Goal: Task Accomplishment & Management: Manage account settings

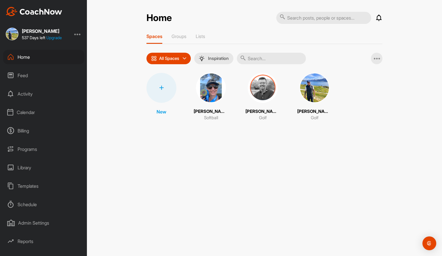
click at [78, 32] on div at bounding box center [77, 33] width 7 height 7
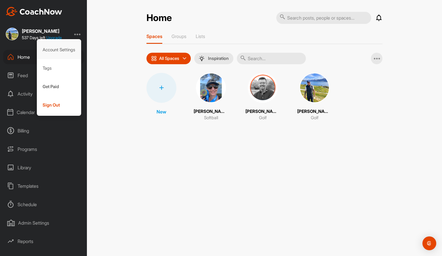
click at [68, 51] on div "Account Settings" at bounding box center [59, 50] width 45 height 18
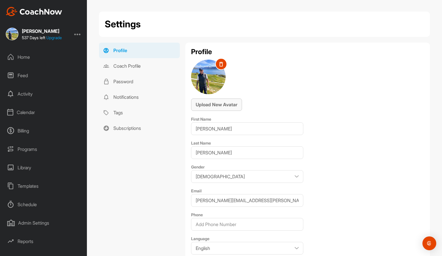
click at [213, 103] on span "Upload New Avatar" at bounding box center [217, 104] width 42 height 6
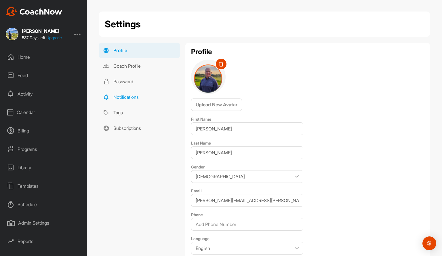
click at [168, 103] on link "Notifications" at bounding box center [139, 97] width 81 height 16
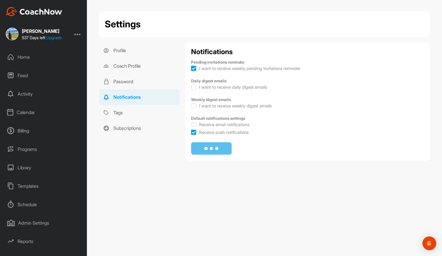
checkbox input "true"
click at [222, 147] on span "Save Changes" at bounding box center [211, 148] width 31 height 6
click at [23, 54] on div "Home" at bounding box center [43, 57] width 81 height 14
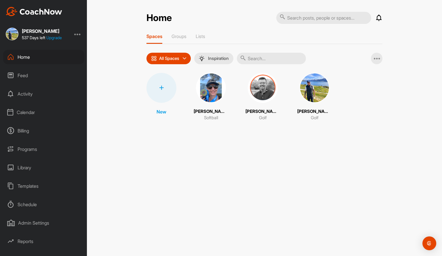
click at [22, 76] on div "Feed" at bounding box center [43, 75] width 81 height 14
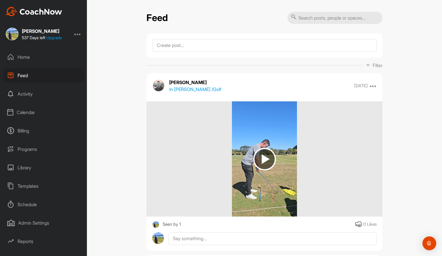
click at [29, 93] on div "Activity" at bounding box center [43, 94] width 81 height 14
